Goal: Transaction & Acquisition: Book appointment/travel/reservation

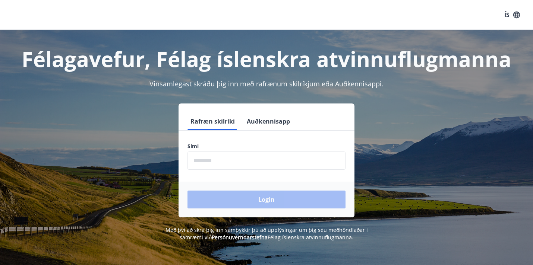
click at [225, 165] on input "phone" at bounding box center [266, 161] width 158 height 18
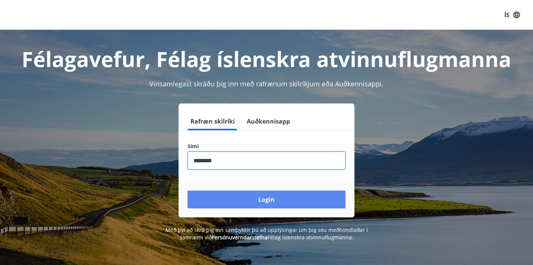
type input "********"
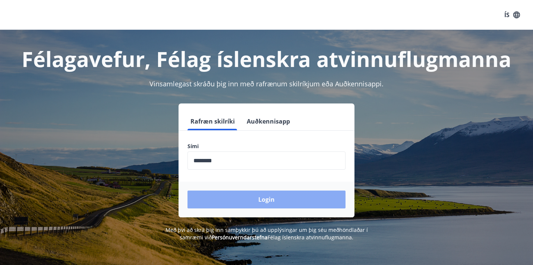
click at [241, 199] on button "Login" at bounding box center [266, 200] width 158 height 18
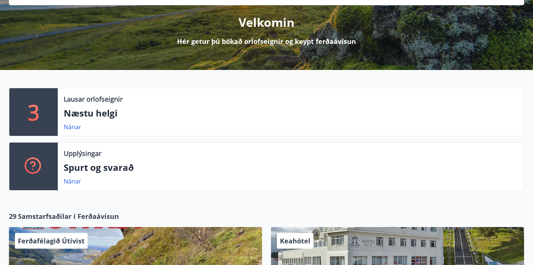
scroll to position [96, 0]
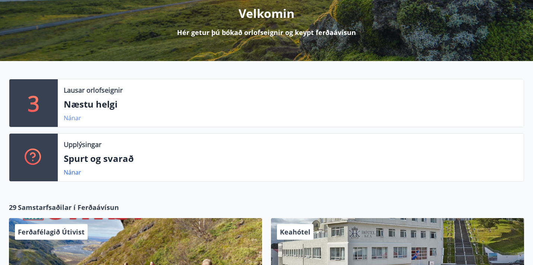
click at [73, 118] on link "Nánar" at bounding box center [73, 118] width 18 height 8
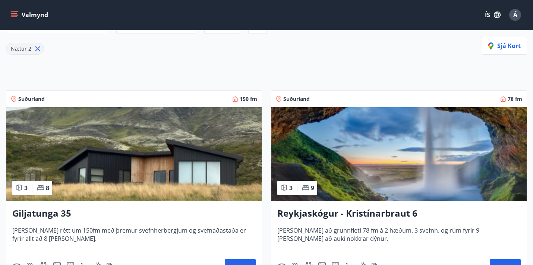
scroll to position [100, 0]
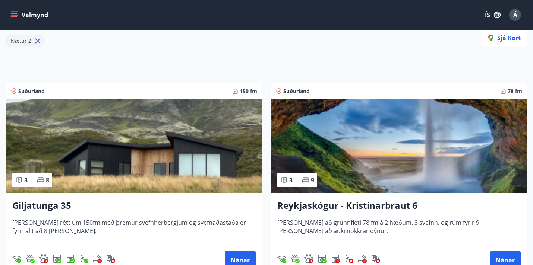
click at [128, 174] on img at bounding box center [133, 146] width 255 height 94
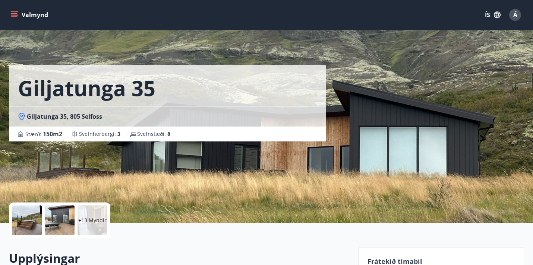
click at [37, 15] on button "Valmynd" at bounding box center [30, 14] width 42 height 13
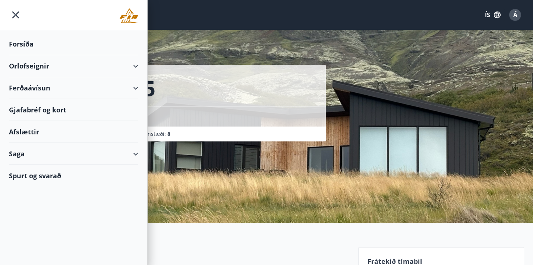
click at [33, 88] on div "Ferðaávísun" at bounding box center [73, 88] width 129 height 22
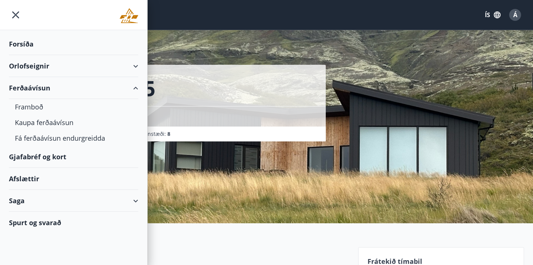
click at [46, 158] on div "Gjafabréf og kort" at bounding box center [73, 157] width 129 height 22
click at [16, 15] on icon "menu" at bounding box center [15, 14] width 1 height 1
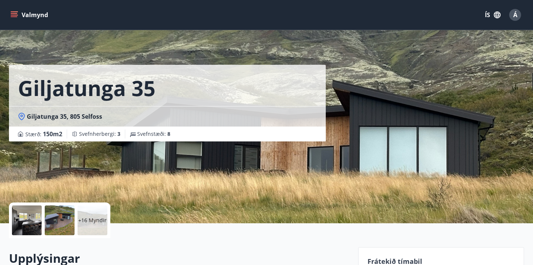
click at [152, 16] on div "Valmynd ÍS Á" at bounding box center [266, 15] width 515 height 18
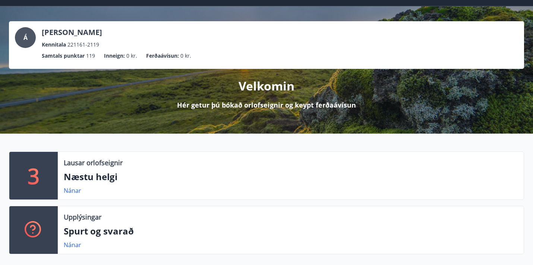
scroll to position [24, 0]
click at [72, 189] on link "Nánar" at bounding box center [73, 191] width 18 height 8
